Goal: Navigation & Orientation: Find specific page/section

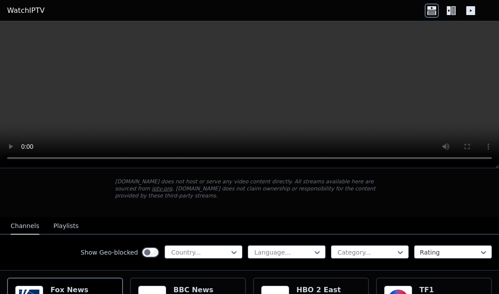
scroll to position [48, 0]
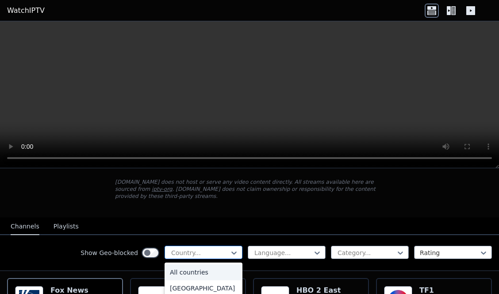
click at [197, 248] on div at bounding box center [199, 252] width 59 height 9
click at [192, 260] on div "[GEOGRAPHIC_DATA]" at bounding box center [204, 252] width 78 height 16
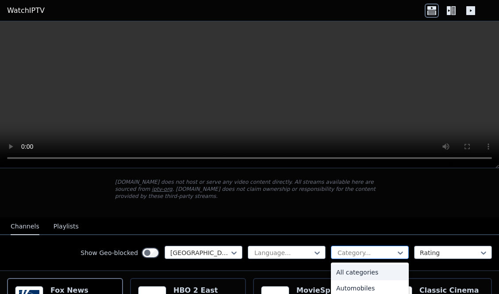
click at [346, 248] on div at bounding box center [366, 252] width 59 height 9
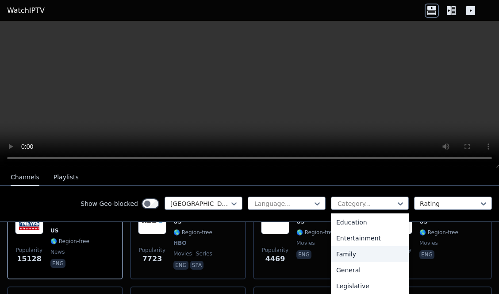
scroll to position [127, 0]
click at [360, 257] on div "Entertainment" at bounding box center [370, 255] width 78 height 16
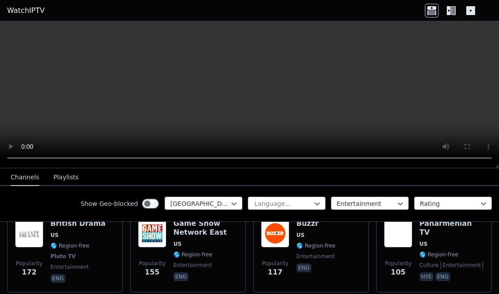
scroll to position [521, 0]
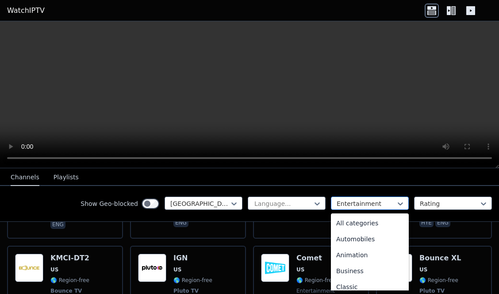
click at [352, 203] on div at bounding box center [366, 203] width 59 height 9
click at [350, 253] on div "Sports" at bounding box center [370, 255] width 78 height 16
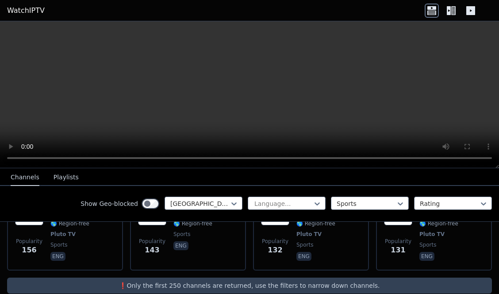
scroll to position [581, 0]
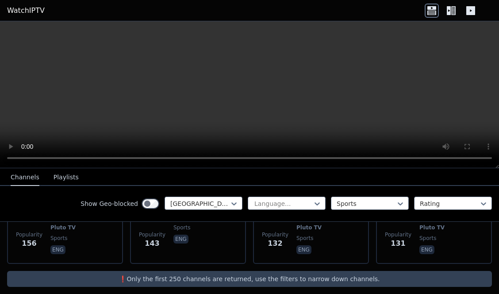
click at [263, 274] on p "❗️Only the first 250 channels are returned, use the filters to narrow down chan…" at bounding box center [250, 278] width 478 height 9
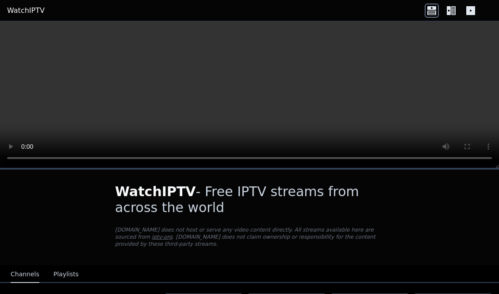
scroll to position [59, 0]
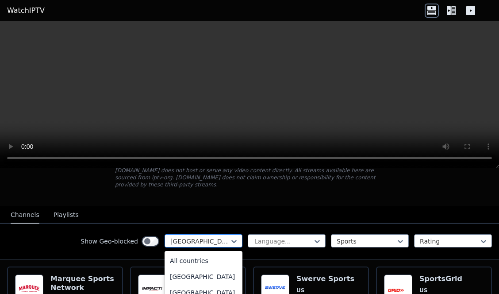
click at [214, 237] on div at bounding box center [199, 241] width 59 height 9
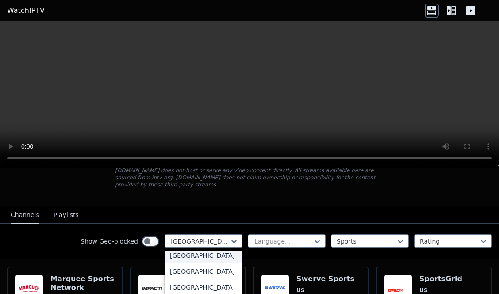
scroll to position [3136, 0]
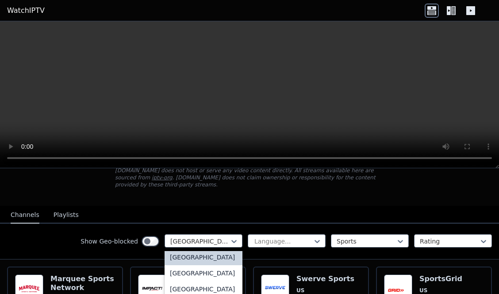
click at [202, 249] on div "[GEOGRAPHIC_DATA]" at bounding box center [204, 241] width 78 height 16
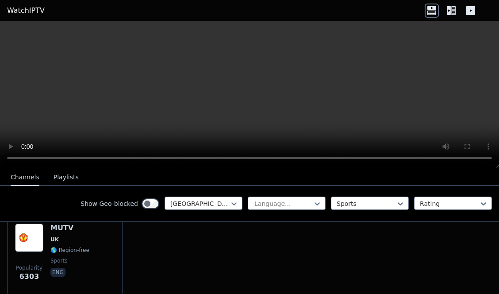
scroll to position [103, 0]
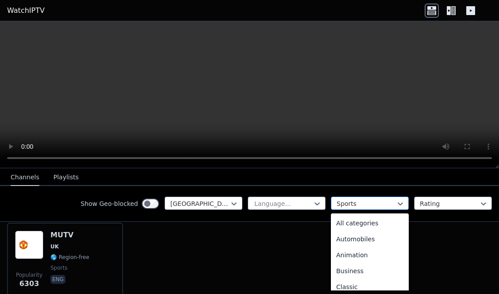
click at [342, 204] on div at bounding box center [366, 203] width 59 height 9
click at [343, 225] on div "All categories" at bounding box center [370, 223] width 78 height 16
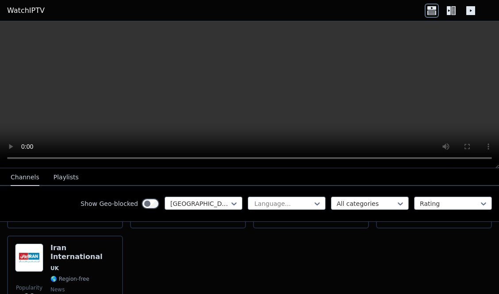
scroll to position [1714, 0]
